Goal: Transaction & Acquisition: Download file/media

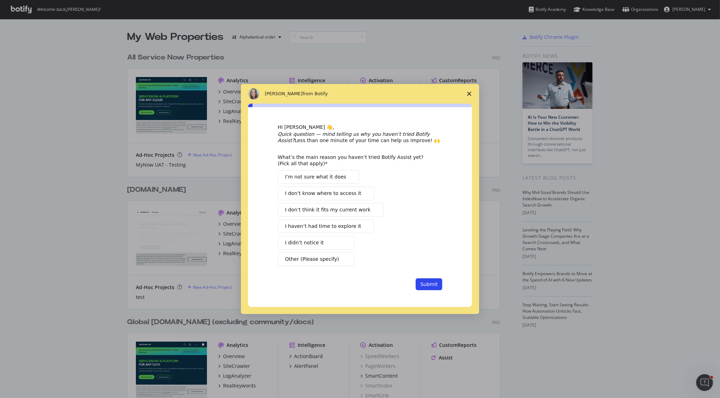
click at [467, 94] on icon "Close survey" at bounding box center [469, 94] width 4 height 4
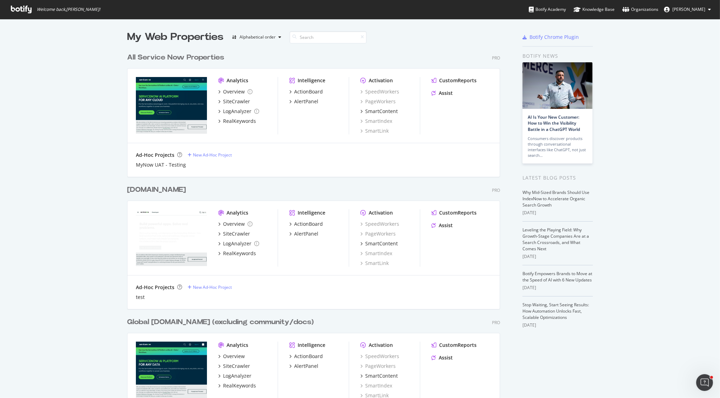
scroll to position [230, 0]
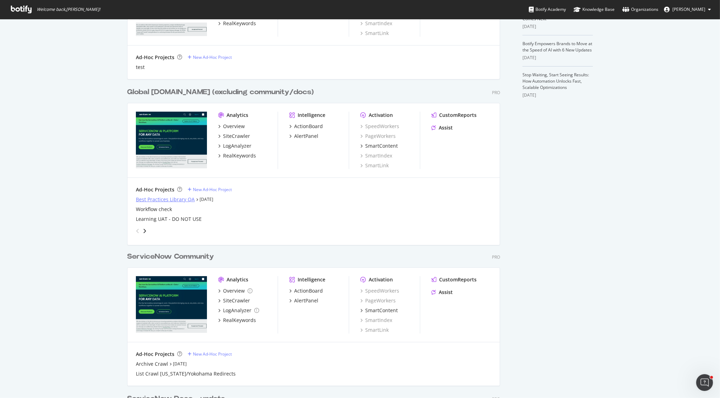
click at [154, 197] on div "Best Practices Library QA" at bounding box center [165, 199] width 59 height 7
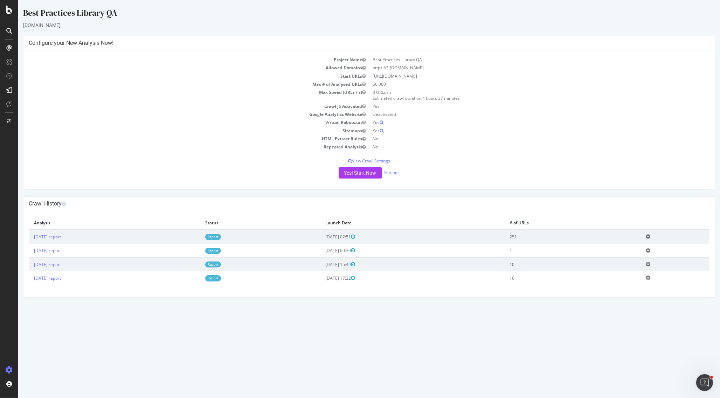
drag, startPoint x: 493, startPoint y: 76, endPoint x: 372, endPoint y: 73, distance: 120.9
click at [372, 73] on td "[URL][DOMAIN_NAME]" at bounding box center [539, 76] width 340 height 8
copy td "[URL][DOMAIN_NAME]"
click at [487, 76] on td "[URL][DOMAIN_NAME]" at bounding box center [539, 76] width 340 height 8
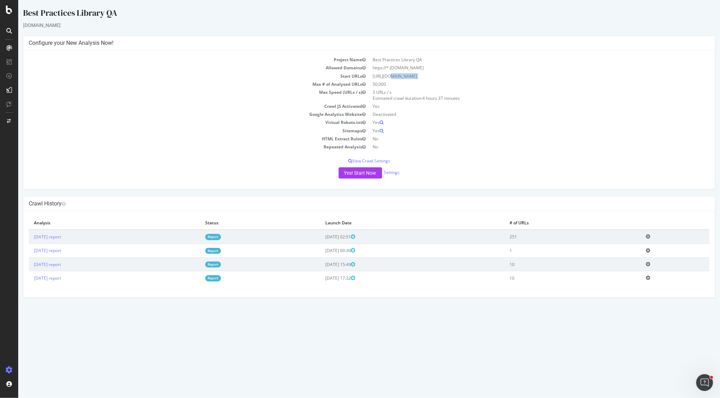
click at [487, 76] on td "[URL][DOMAIN_NAME]" at bounding box center [539, 76] width 340 height 8
copy td "[URL][DOMAIN_NAME]"
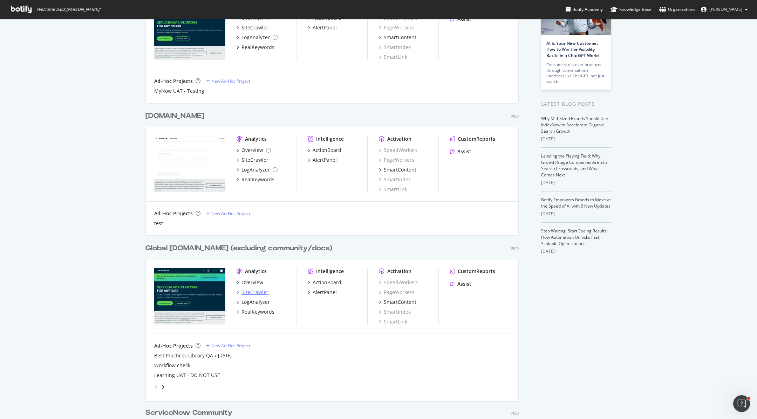
click at [254, 295] on div "SiteCrawler" at bounding box center [254, 292] width 27 height 7
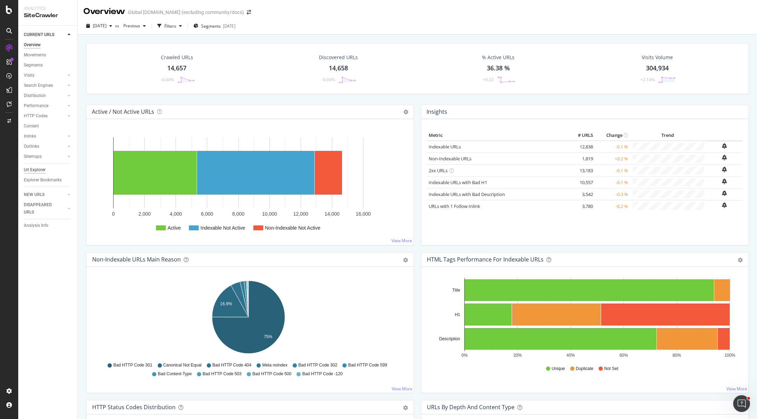
click at [39, 168] on div "Url Explorer" at bounding box center [35, 169] width 22 height 7
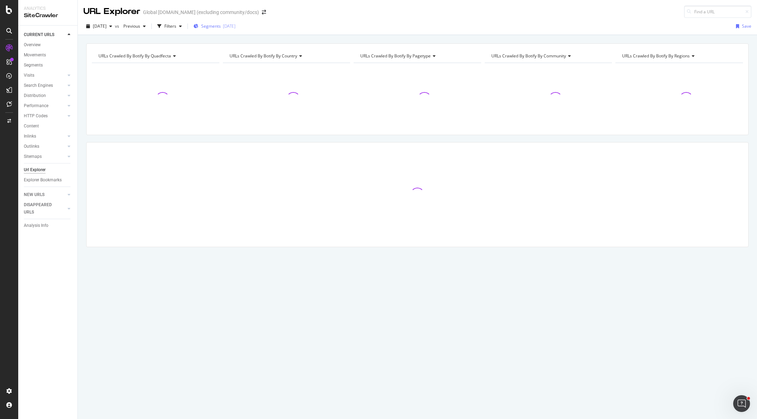
click at [221, 27] on span "Segments" at bounding box center [211, 26] width 20 height 6
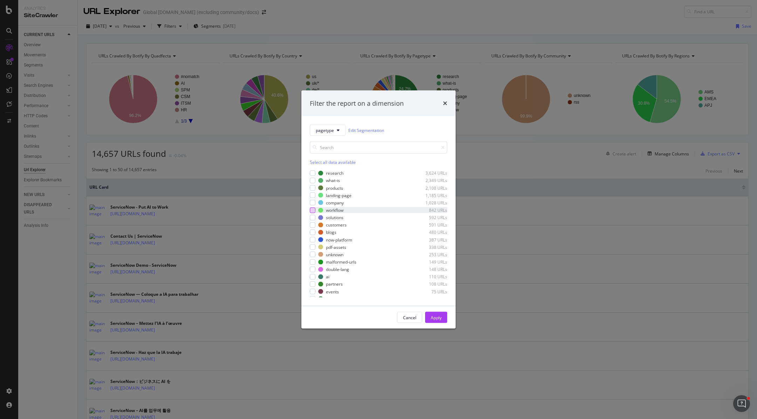
click at [313, 209] on div "modal" at bounding box center [313, 210] width 6 height 6
click at [313, 232] on div "modal" at bounding box center [313, 233] width 6 height 6
click at [433, 317] on div "Apply" at bounding box center [435, 318] width 11 height 6
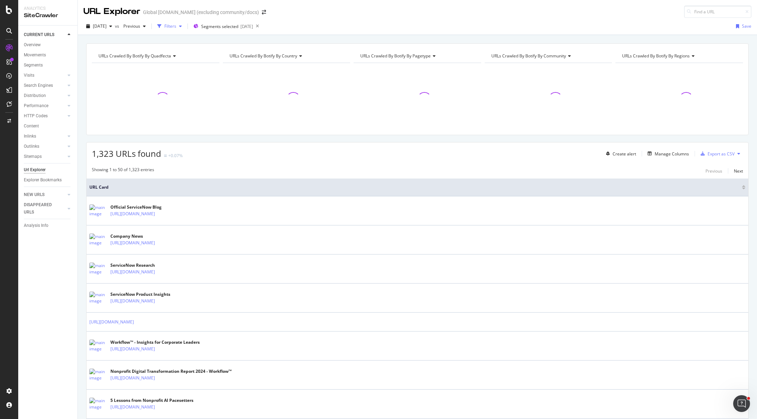
click at [176, 27] on div "Filters" at bounding box center [170, 26] width 12 height 6
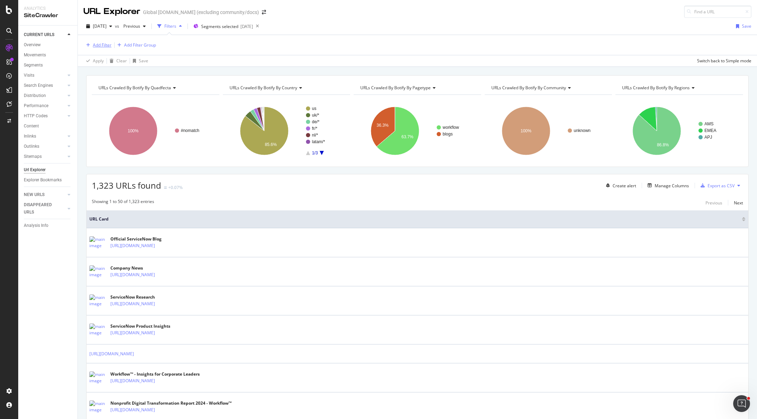
click at [89, 46] on icon "button" at bounding box center [88, 45] width 4 height 4
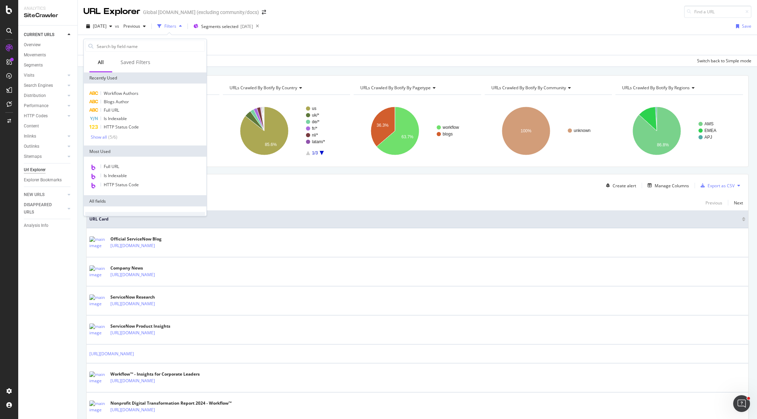
scroll to position [240, 0]
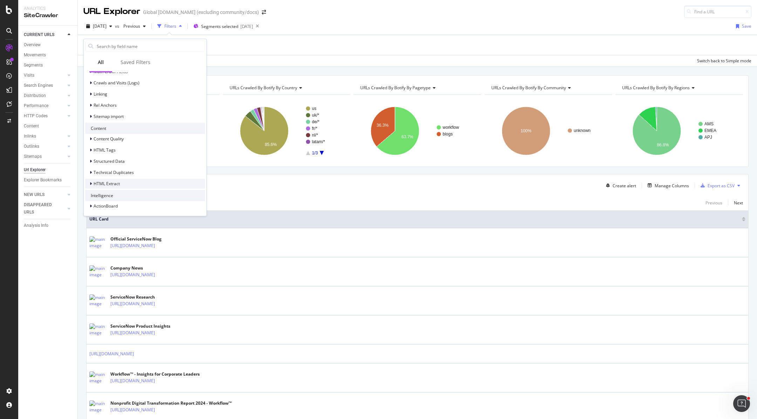
click at [129, 183] on div "HTML Extract" at bounding box center [145, 184] width 120 height 10
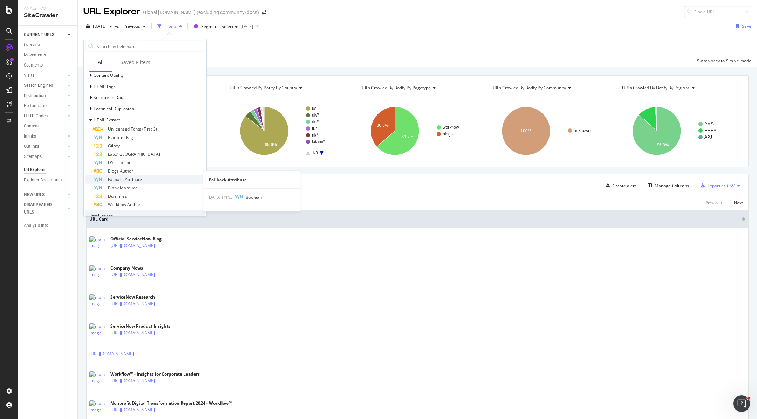
scroll to position [307, 0]
drag, startPoint x: 151, startPoint y: 167, endPoint x: 145, endPoint y: 156, distance: 13.3
click at [151, 167] on div "Blogs Author" at bounding box center [149, 167] width 111 height 8
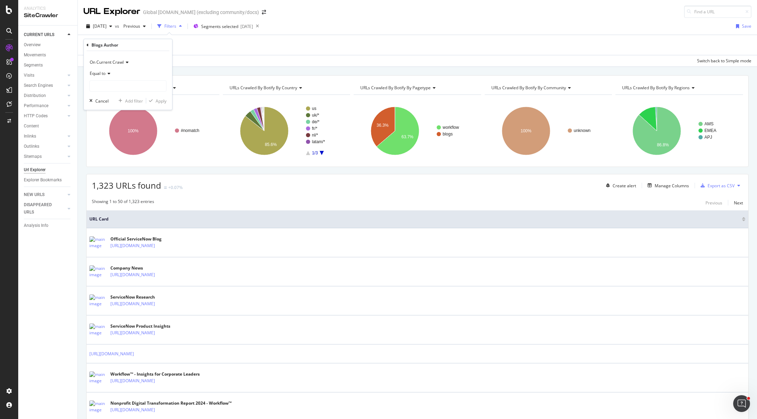
click at [104, 73] on span "Equal to" at bounding box center [98, 73] width 16 height 6
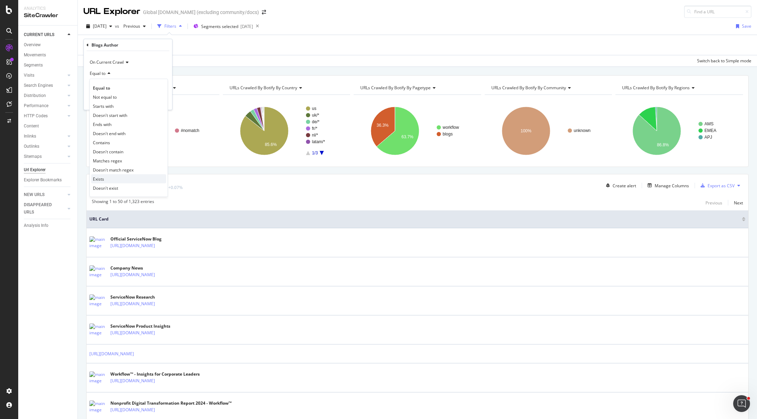
click at [111, 179] on div "Exists" at bounding box center [128, 178] width 75 height 9
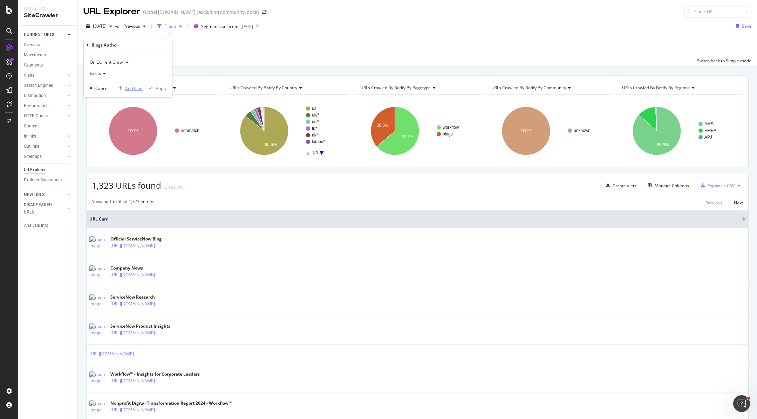
click at [130, 88] on div "Add filter" at bounding box center [134, 88] width 18 height 6
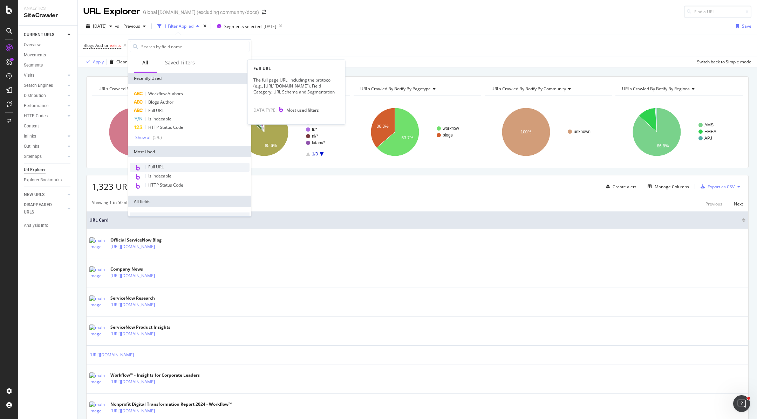
scroll to position [240, 0]
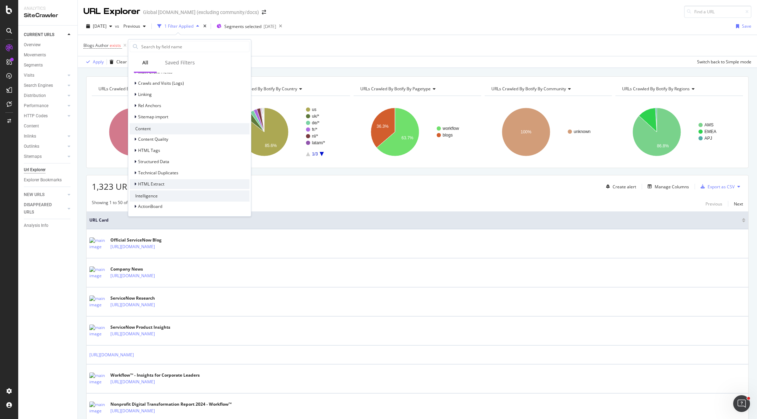
click at [156, 185] on span "HTML Extract" at bounding box center [151, 184] width 26 height 6
click at [186, 184] on span "Workflow Authors" at bounding box center [169, 185] width 35 height 6
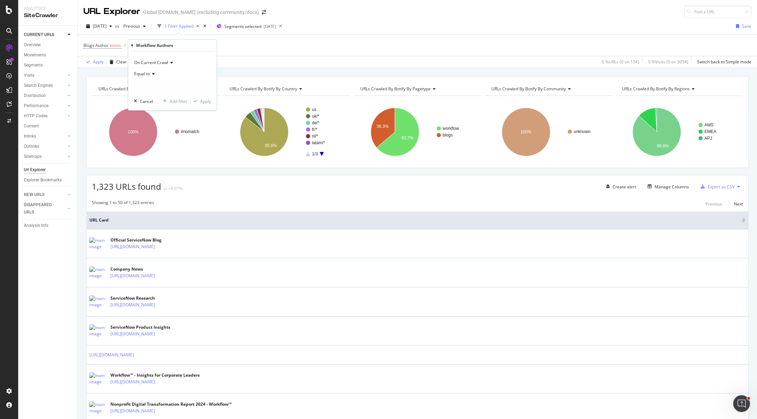
click at [146, 73] on span "Equal to" at bounding box center [142, 74] width 16 height 6
click at [164, 178] on div "Exists" at bounding box center [173, 179] width 75 height 9
click at [180, 88] on div "Add filter" at bounding box center [179, 88] width 18 height 6
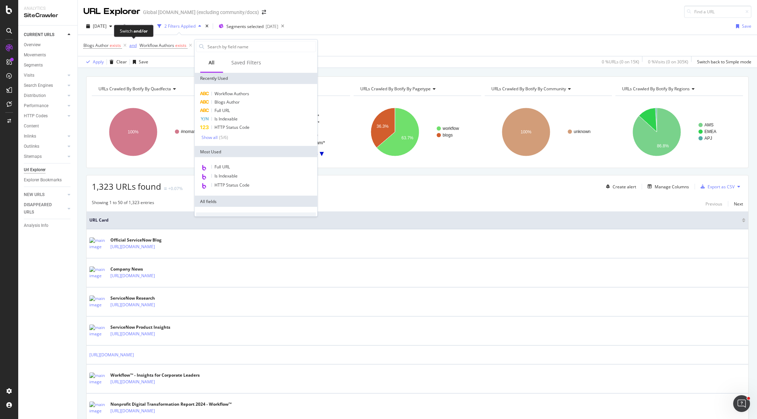
click at [133, 44] on div "and" at bounding box center [132, 45] width 7 height 6
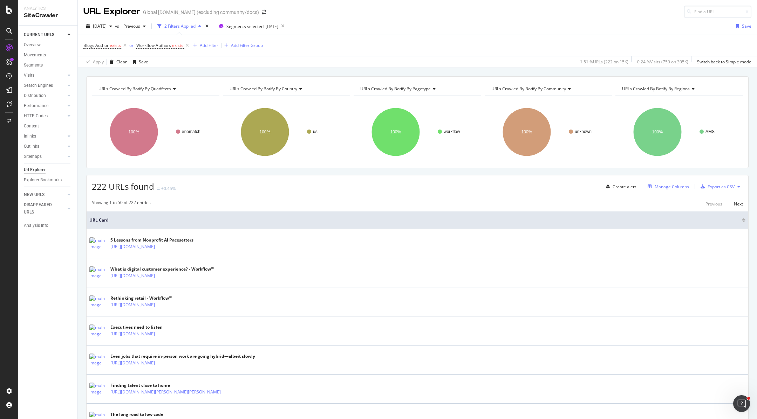
click at [660, 184] on div "Manage Columns" at bounding box center [671, 187] width 34 height 6
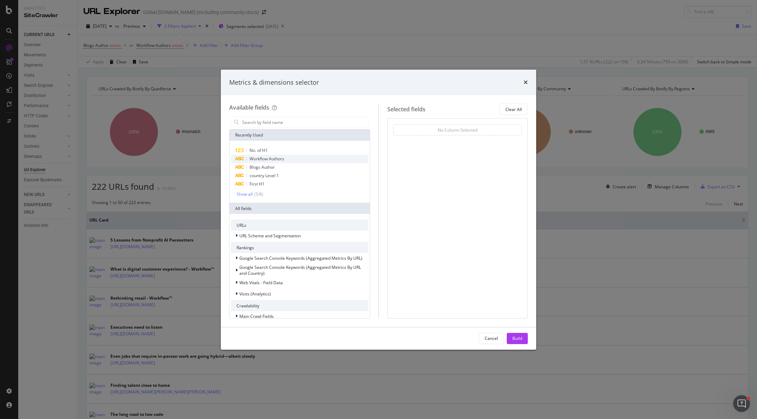
click at [296, 158] on div "Workflow Authors" at bounding box center [299, 159] width 137 height 8
click at [293, 168] on div "Blogs Author" at bounding box center [299, 167] width 137 height 8
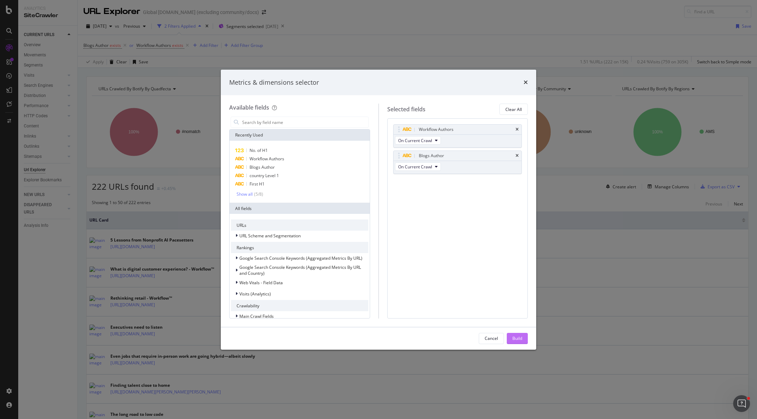
click at [522, 334] on button "Build" at bounding box center [516, 338] width 21 height 11
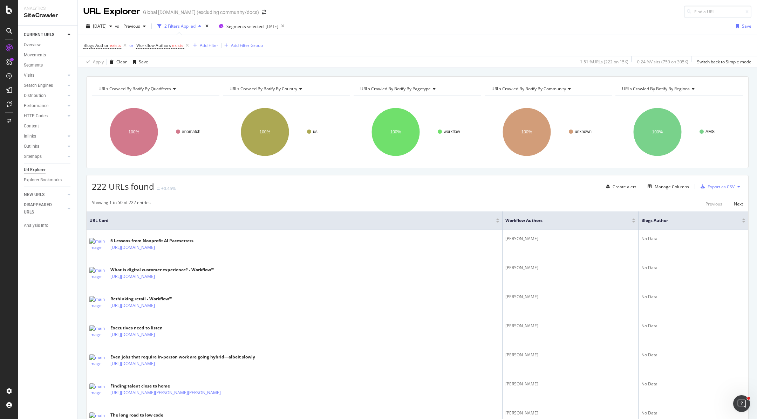
click at [715, 188] on div "Export as CSV" at bounding box center [720, 187] width 27 height 6
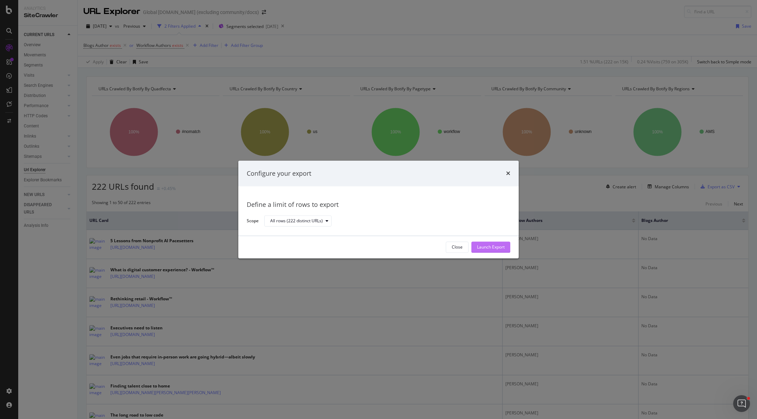
click at [489, 248] on div "Launch Export" at bounding box center [491, 247] width 28 height 6
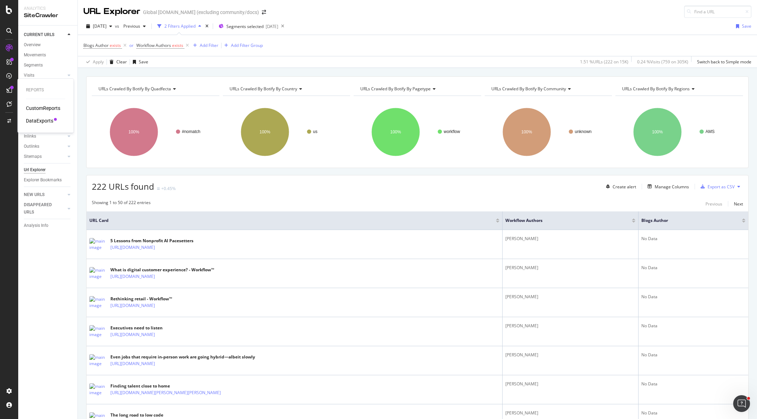
click at [40, 122] on div "DataExports" at bounding box center [39, 120] width 27 height 7
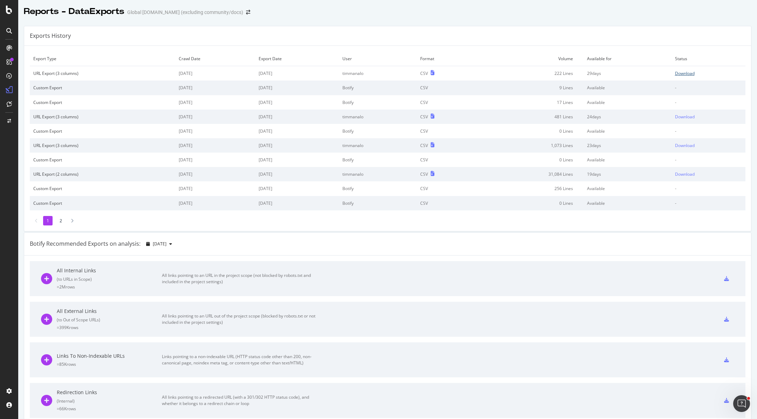
click at [676, 73] on div "Download" at bounding box center [685, 73] width 20 height 6
